Goal: Information Seeking & Learning: Learn about a topic

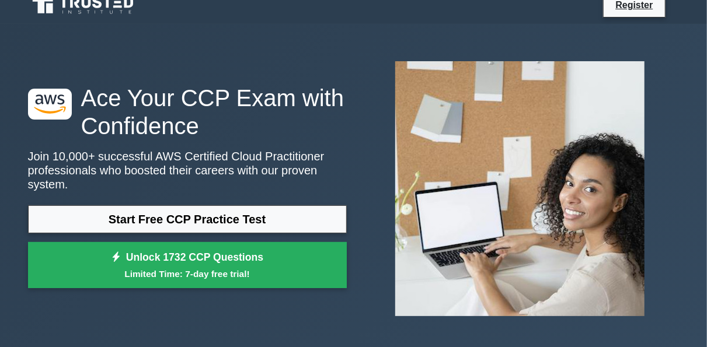
scroll to position [14, 0]
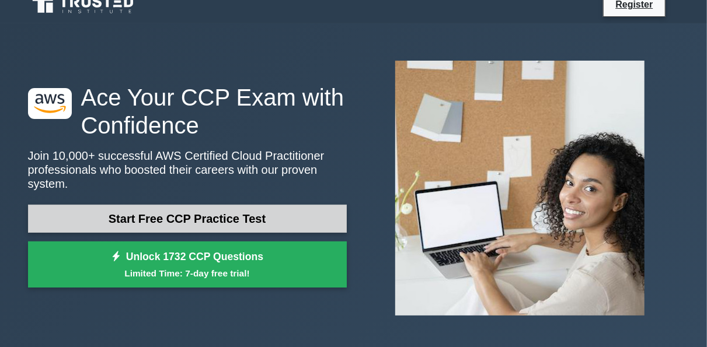
click at [186, 208] on link "Start Free CCP Practice Test" at bounding box center [187, 219] width 319 height 28
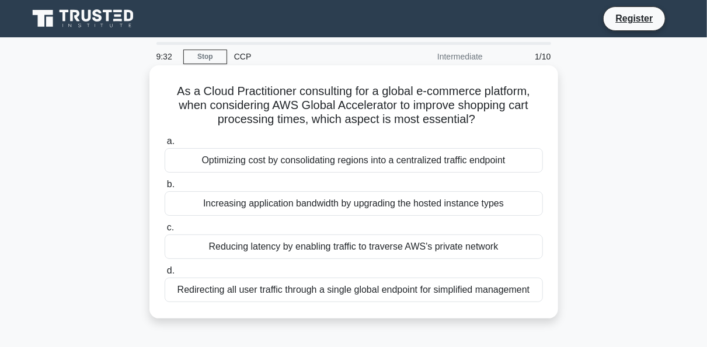
click at [169, 232] on span "c." at bounding box center [170, 227] width 7 height 10
click at [165, 232] on input "c. Reducing latency by enabling traffic to traverse AWS's private network" at bounding box center [165, 228] width 0 height 8
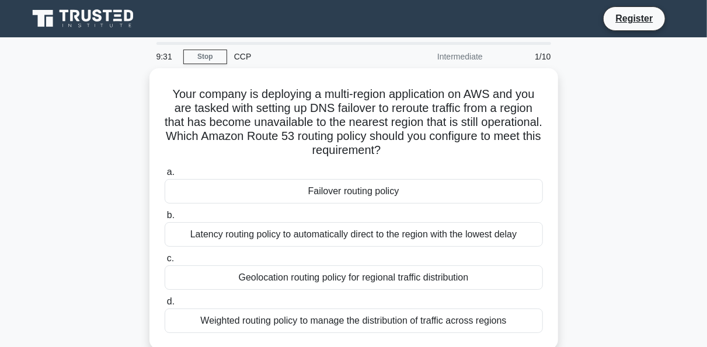
click at [169, 233] on div "Latency routing policy to automatically direct to the region with the lowest de…" at bounding box center [354, 234] width 378 height 25
click at [165, 219] on input "b. Latency routing policy to automatically direct to the region with the lowest…" at bounding box center [165, 216] width 0 height 8
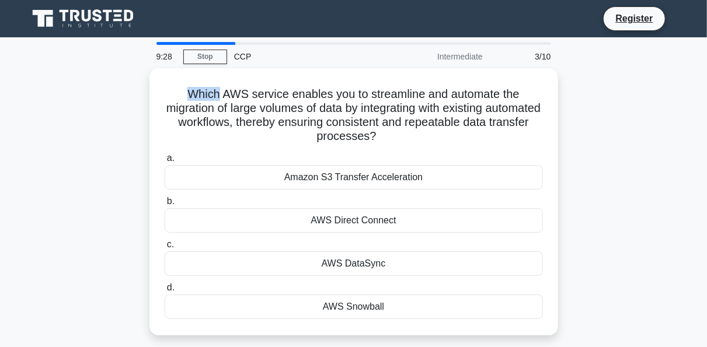
click at [80, 89] on div "Which AWS service enables you to streamline and automate the migration of large…" at bounding box center [353, 208] width 665 height 281
